Goal: Transaction & Acquisition: Purchase product/service

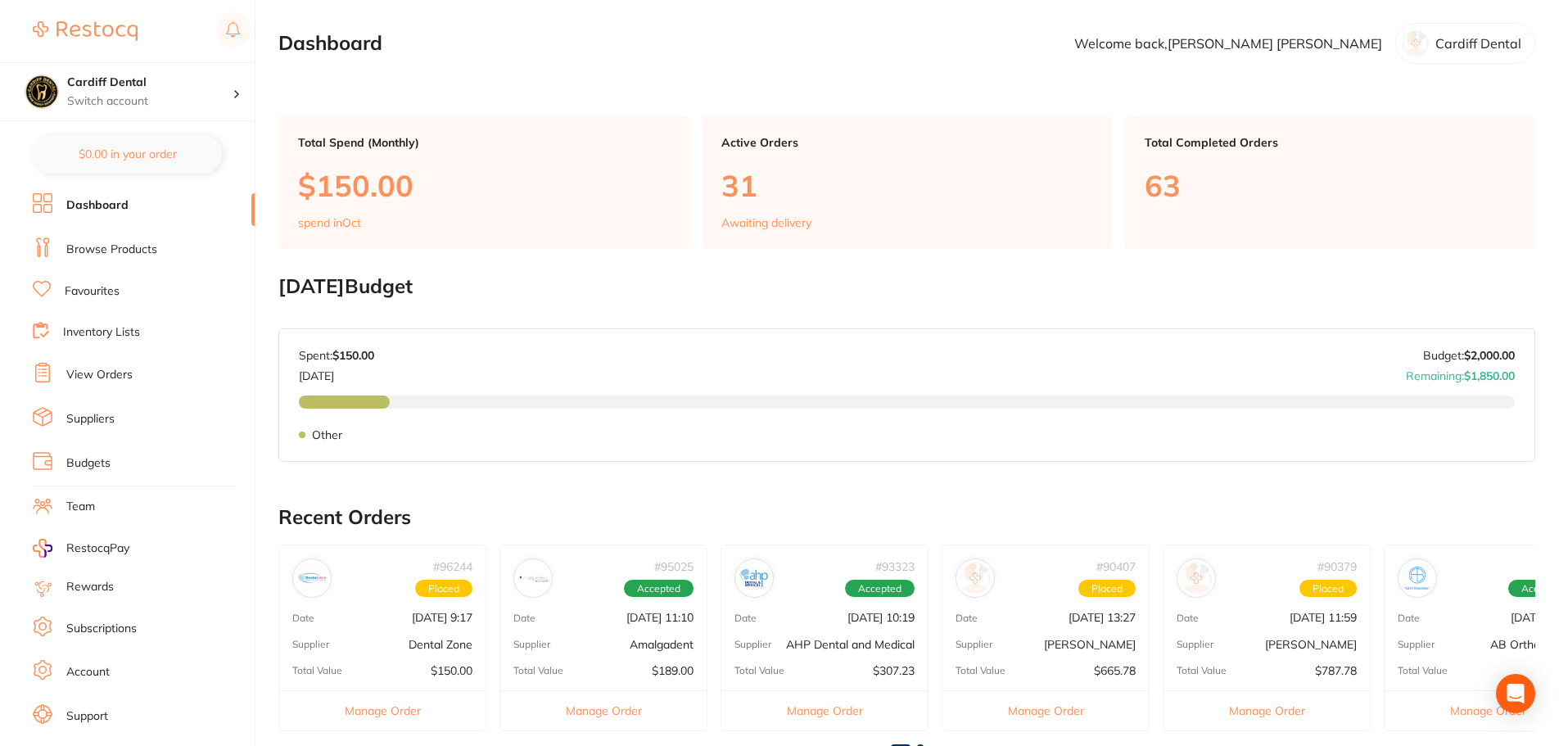
click at [98, 253] on link "Browse Products" at bounding box center [111, 250] width 90 height 16
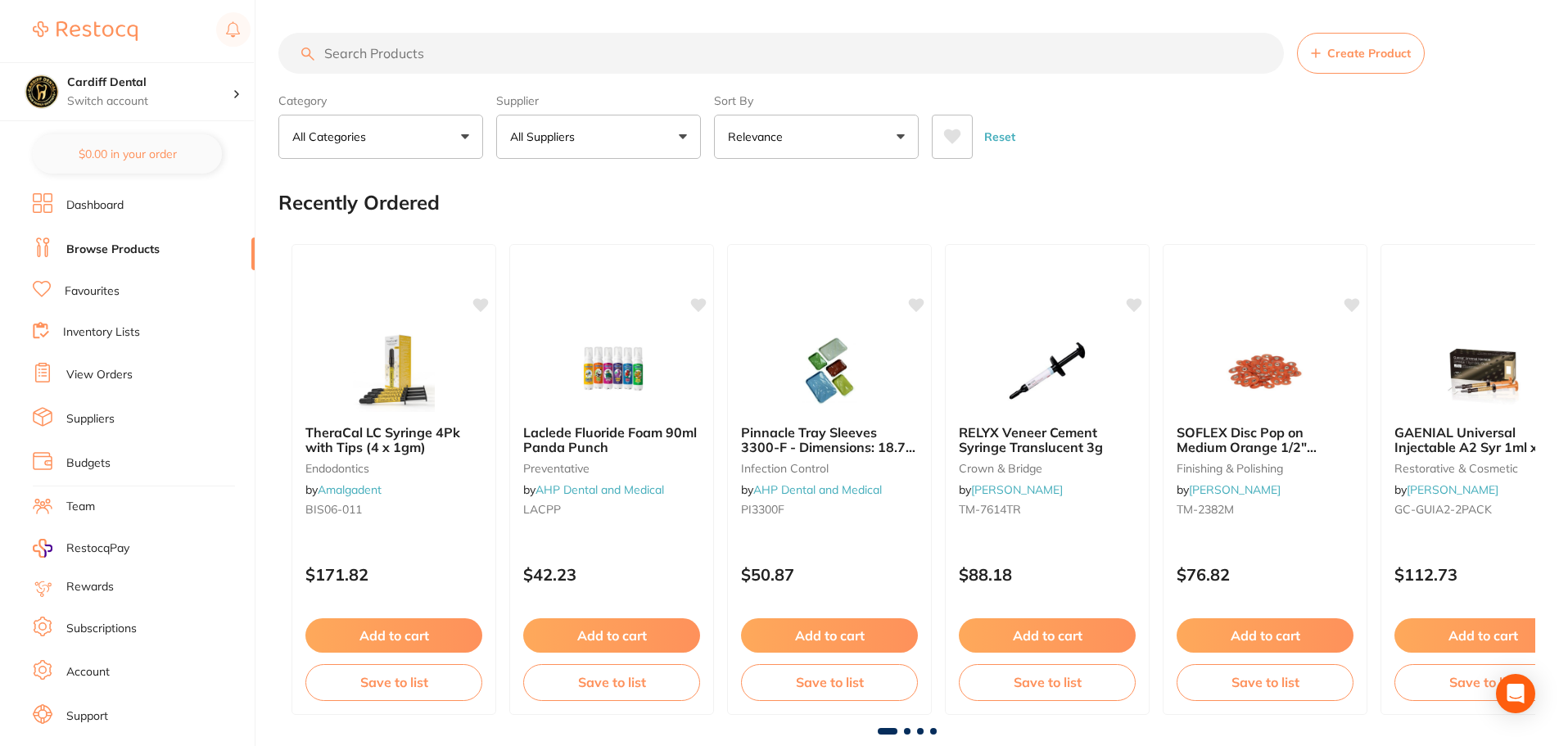
click at [351, 50] on input "search" at bounding box center [781, 53] width 1006 height 41
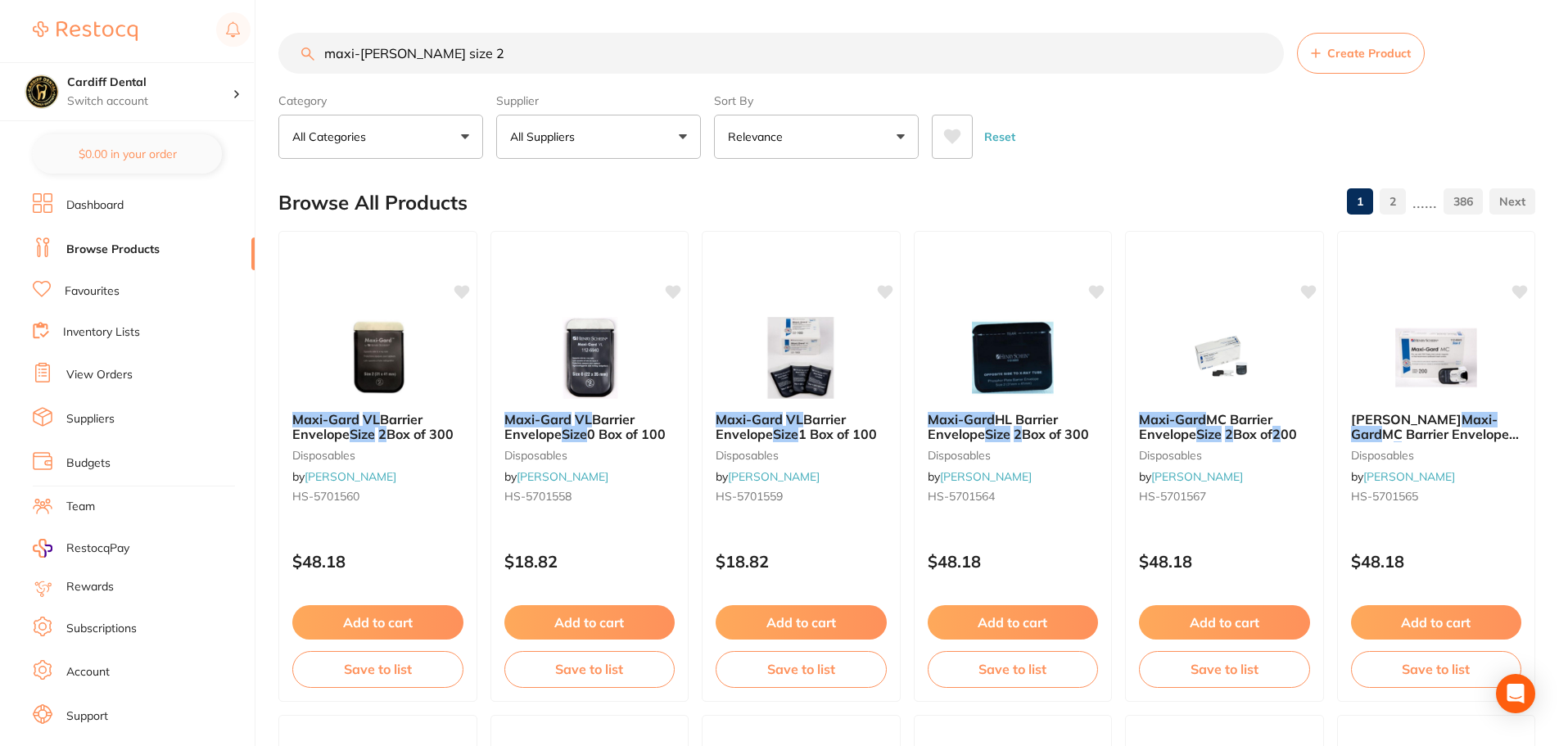
type input "maxi-[PERSON_NAME] size 2"
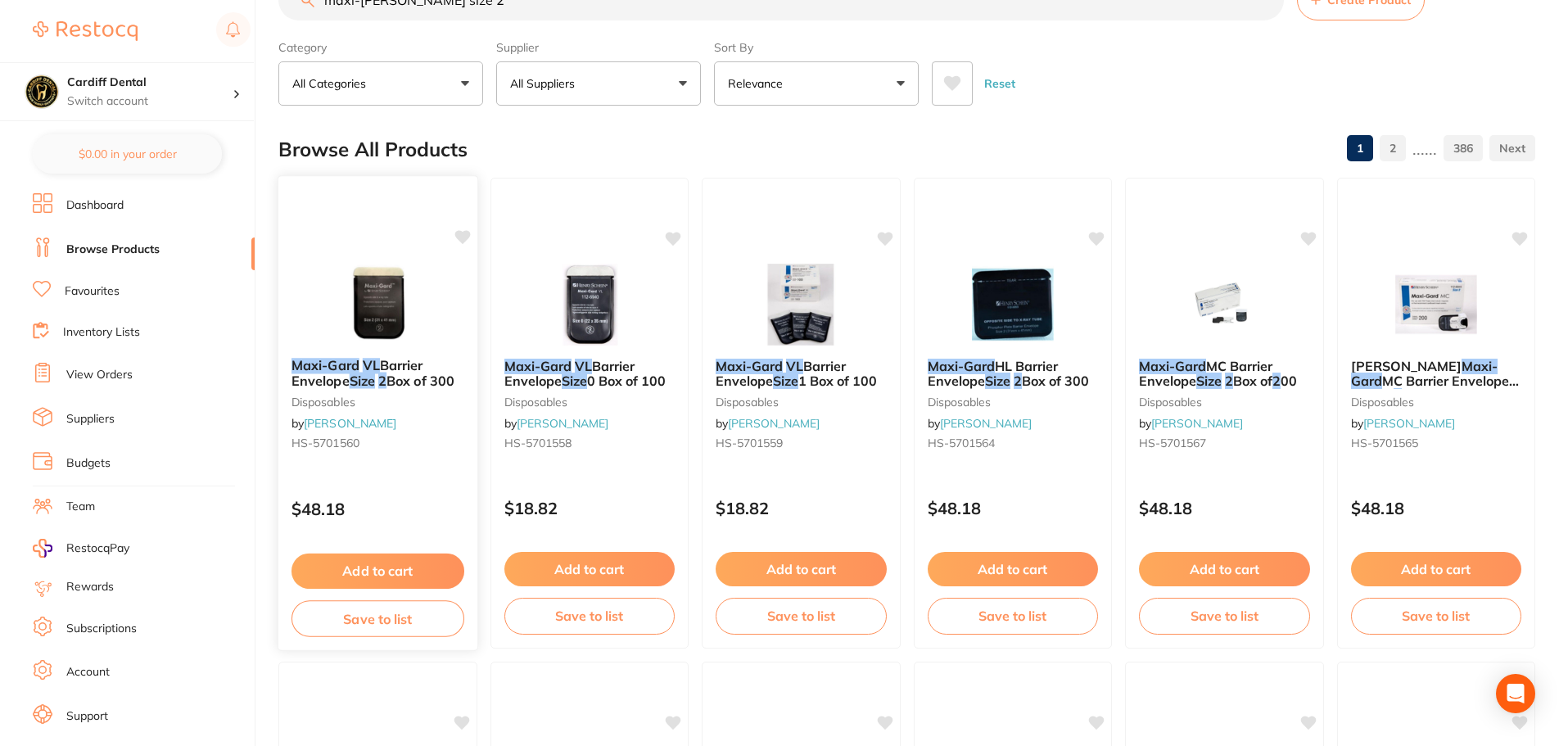
scroll to position [82, 0]
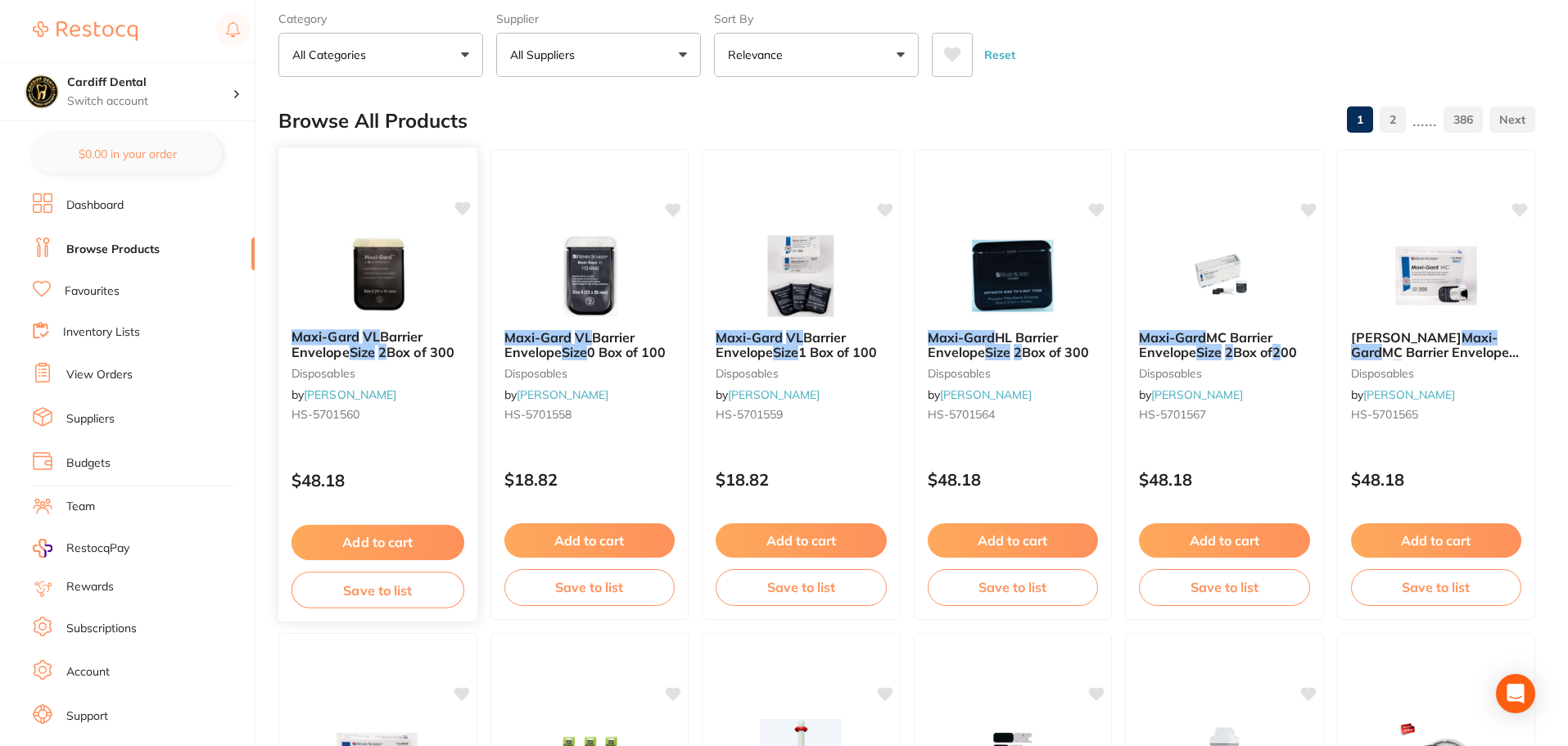
click at [400, 538] on button "Add to cart" at bounding box center [378, 543] width 173 height 36
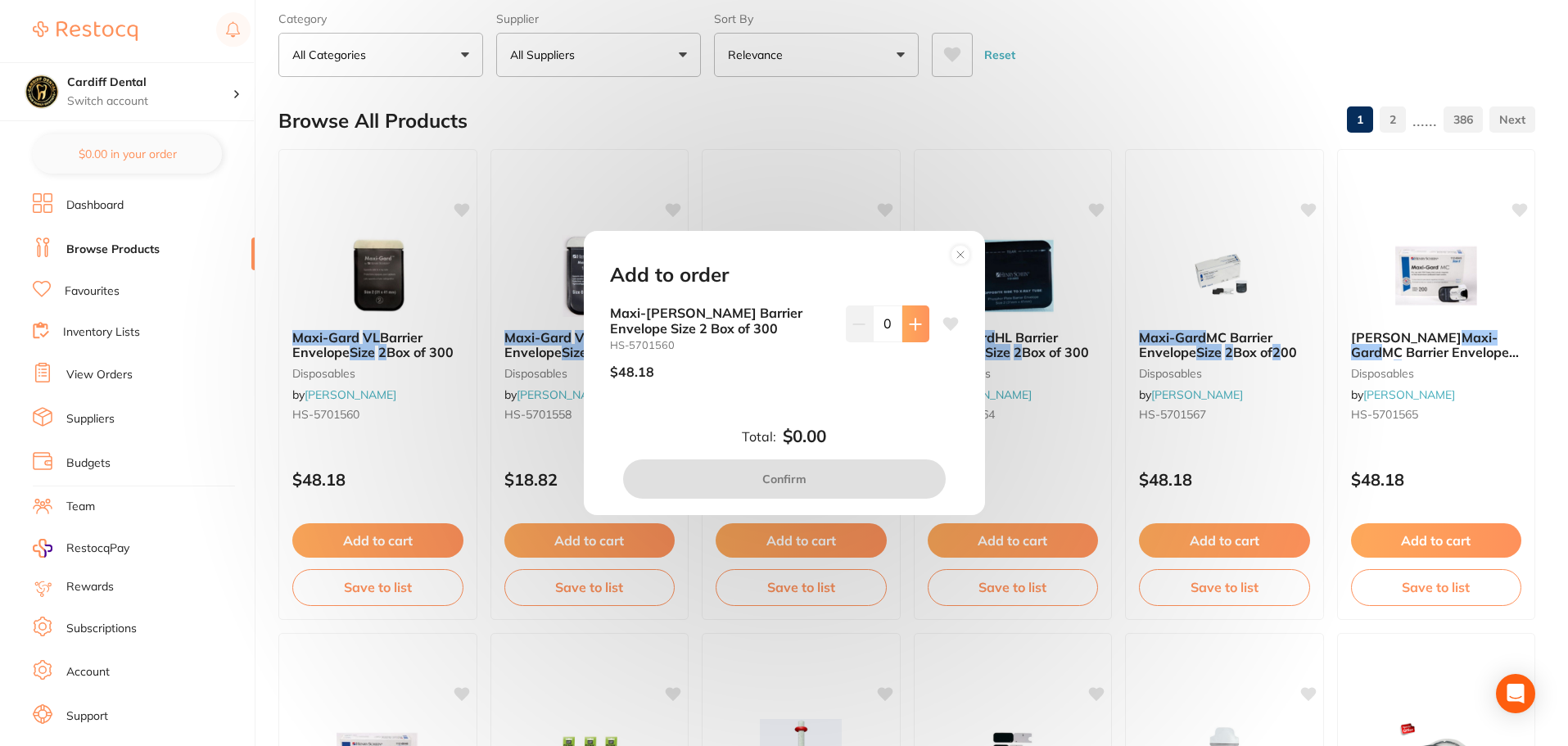
click at [906, 332] on button at bounding box center [916, 323] width 27 height 36
type input "2"
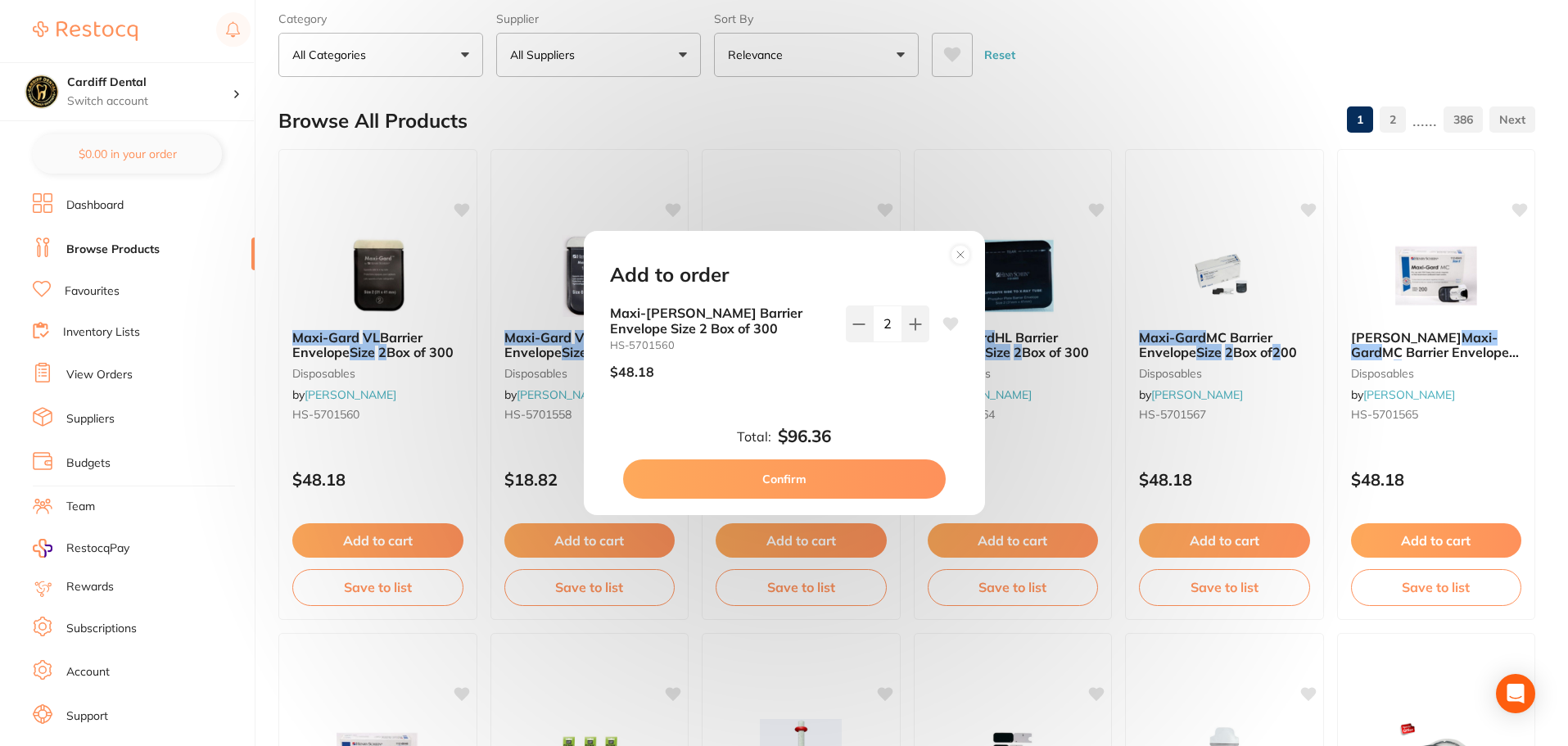
click at [735, 480] on button "Confirm" at bounding box center [784, 479] width 322 height 39
checkbox input "false"
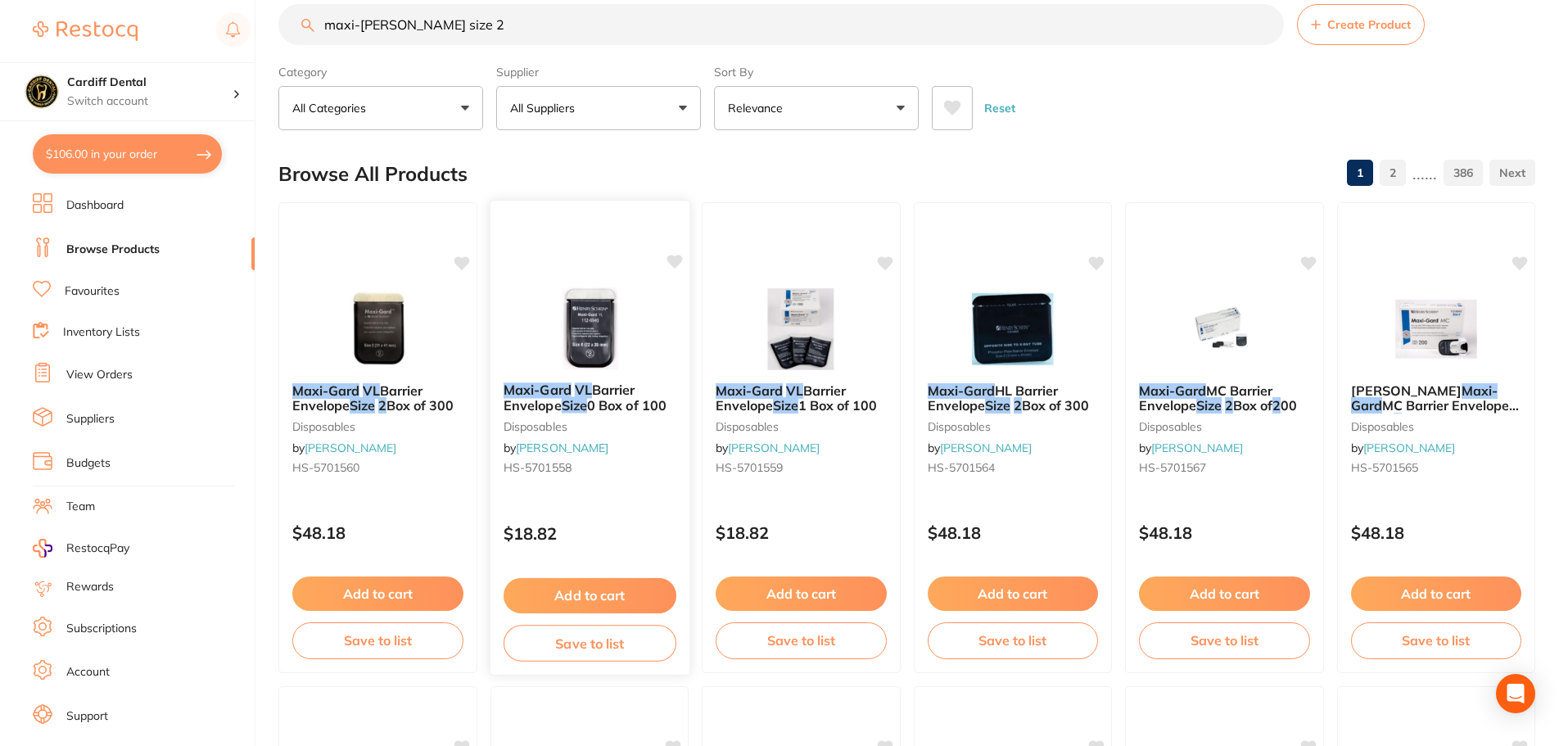
scroll to position [0, 0]
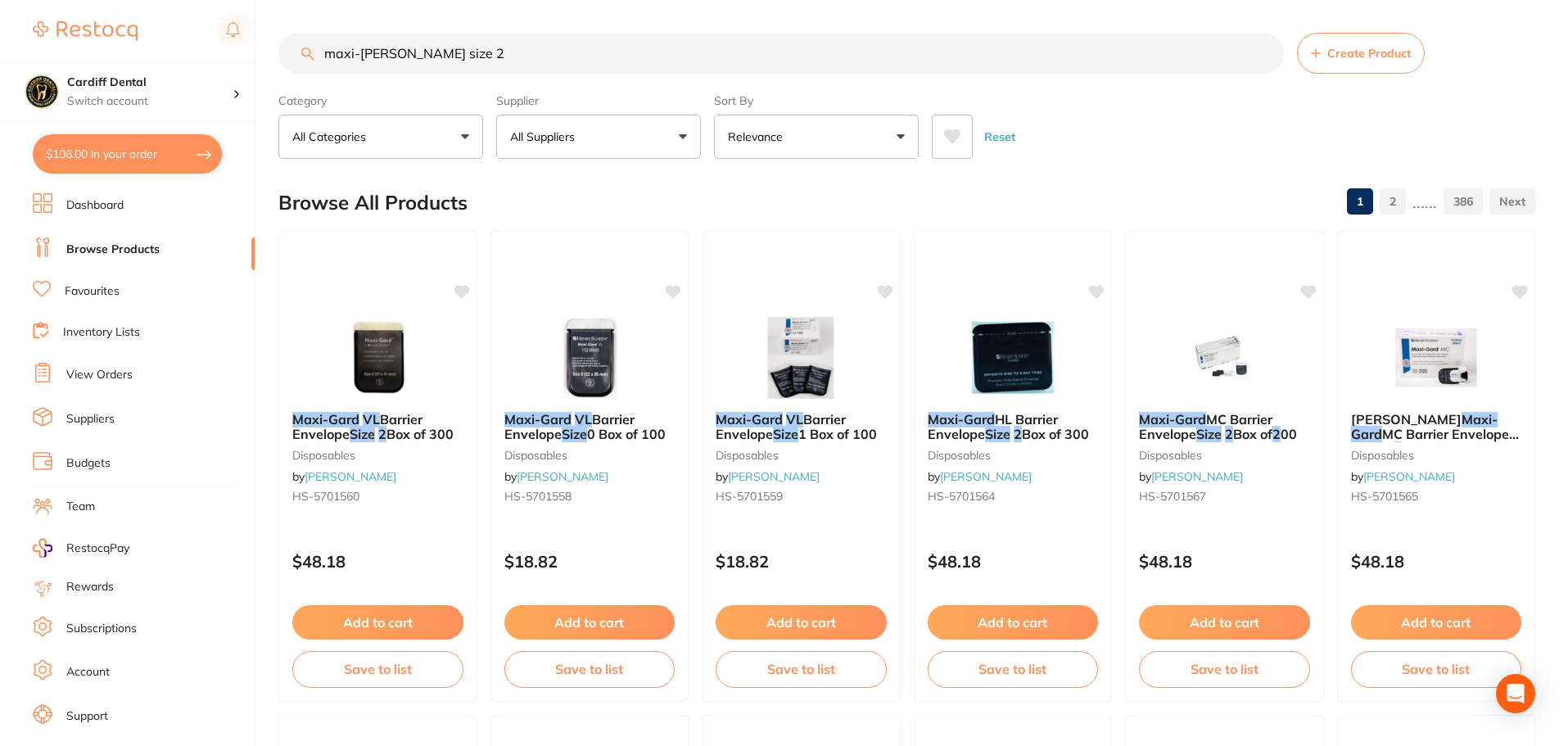
drag, startPoint x: 478, startPoint y: 54, endPoint x: 271, endPoint y: 55, distance: 207.0
click at [271, 55] on div "$106.00 Cardiff Dental Switch account Cardiff Dental $106.00 in your order Dash…" at bounding box center [784, 373] width 1568 height 746
type input "xray size 2 barriers"
